Goal: Find specific page/section: Find specific page/section

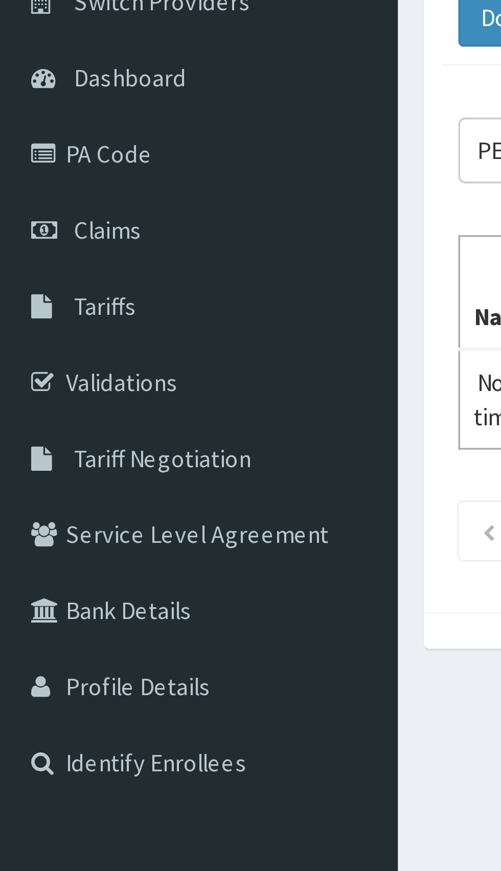
click at [31, 203] on link "Validations" at bounding box center [59, 201] width 118 height 22
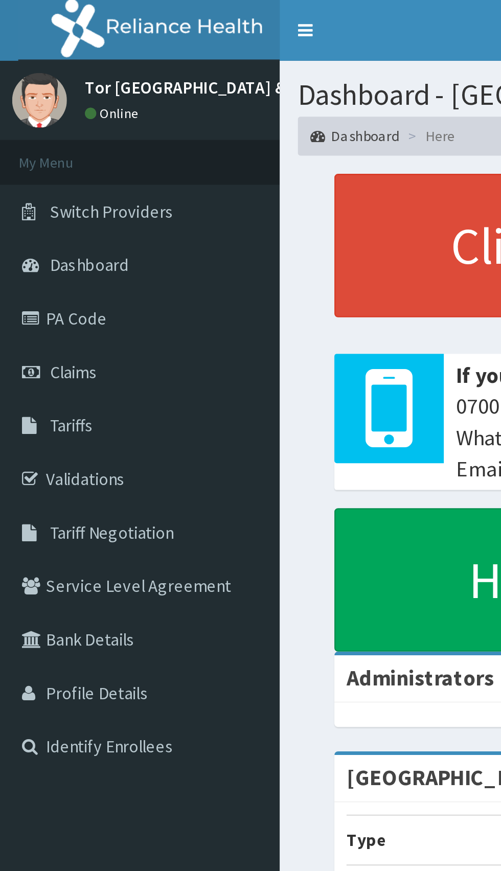
click at [47, 200] on link "Validations" at bounding box center [59, 201] width 118 height 22
